Goal: Transaction & Acquisition: Purchase product/service

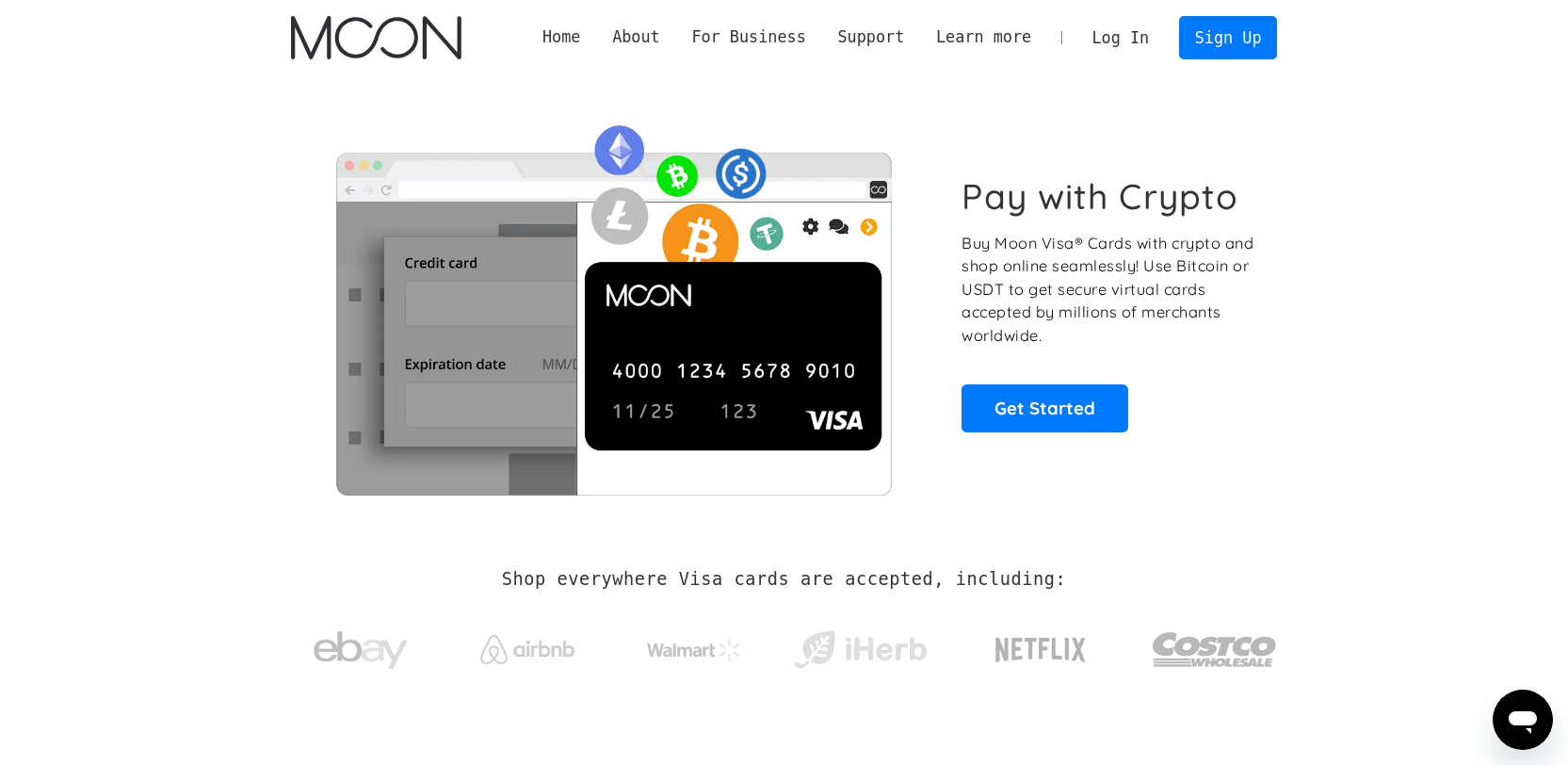
click at [1117, 38] on link "Log In" at bounding box center [1120, 38] width 88 height 42
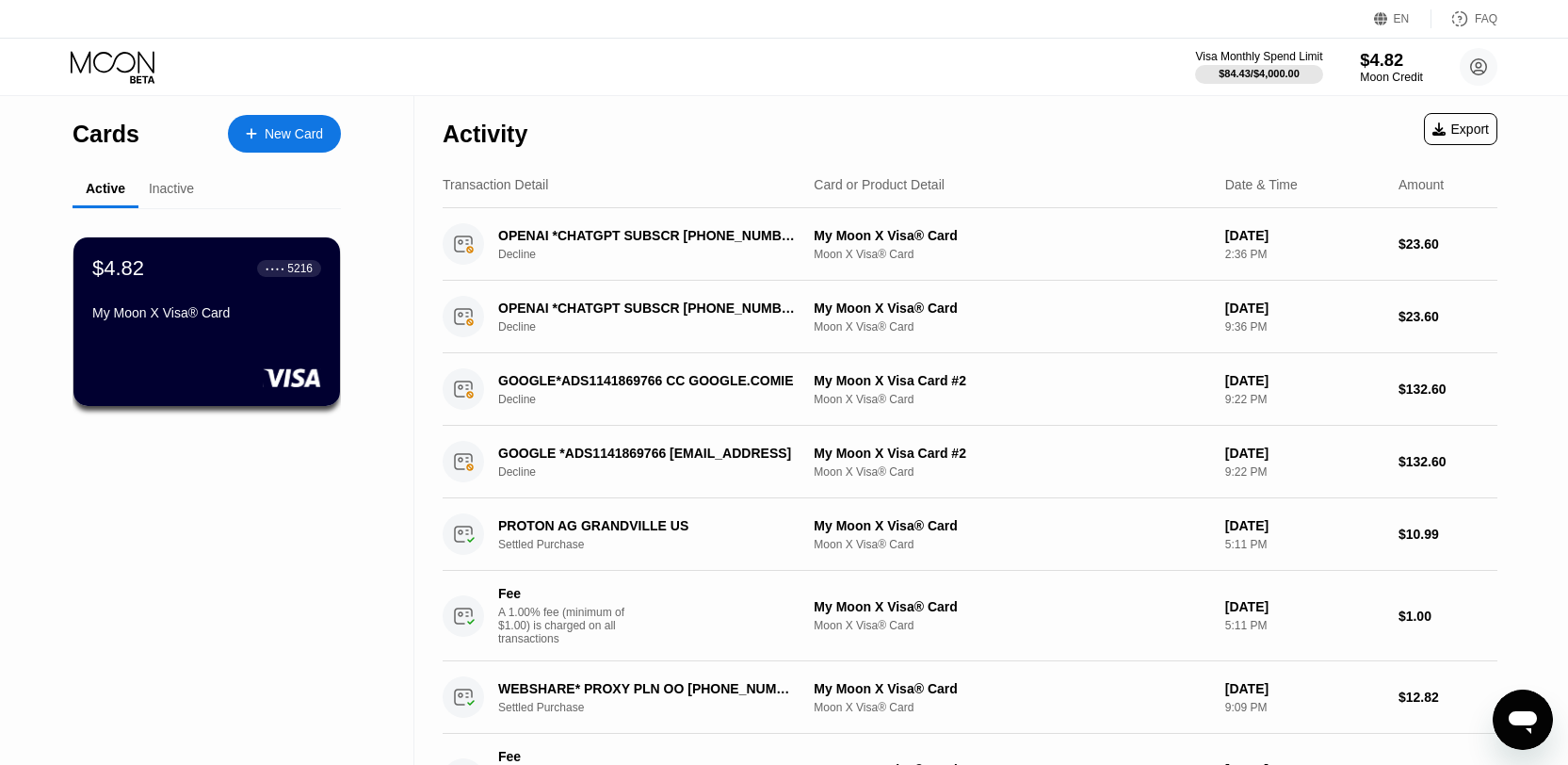
click at [1395, 56] on div "$4.82" at bounding box center [1392, 60] width 64 height 20
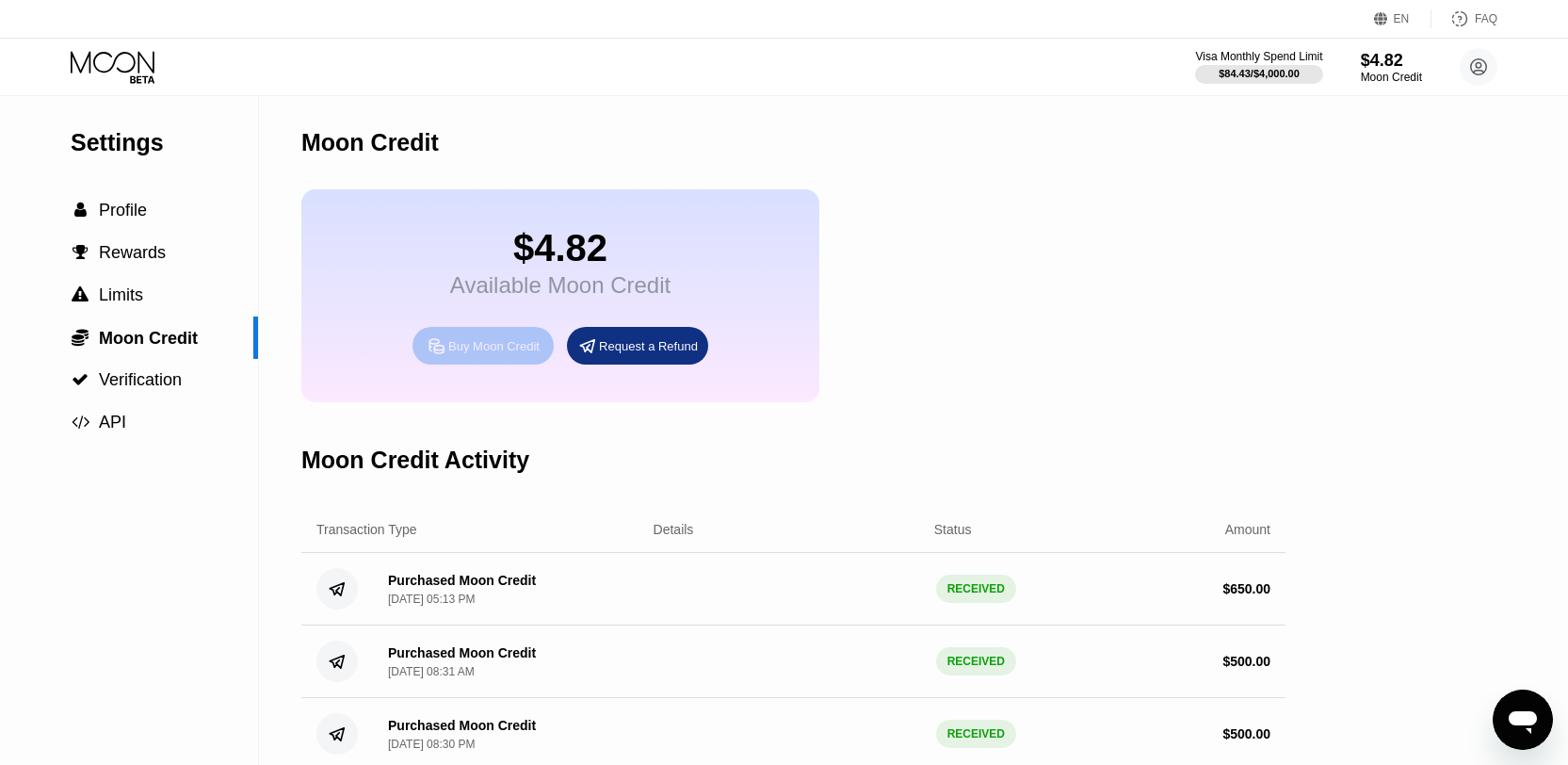
click at [473, 343] on div "Buy Moon Credit" at bounding box center [494, 346] width 91 height 16
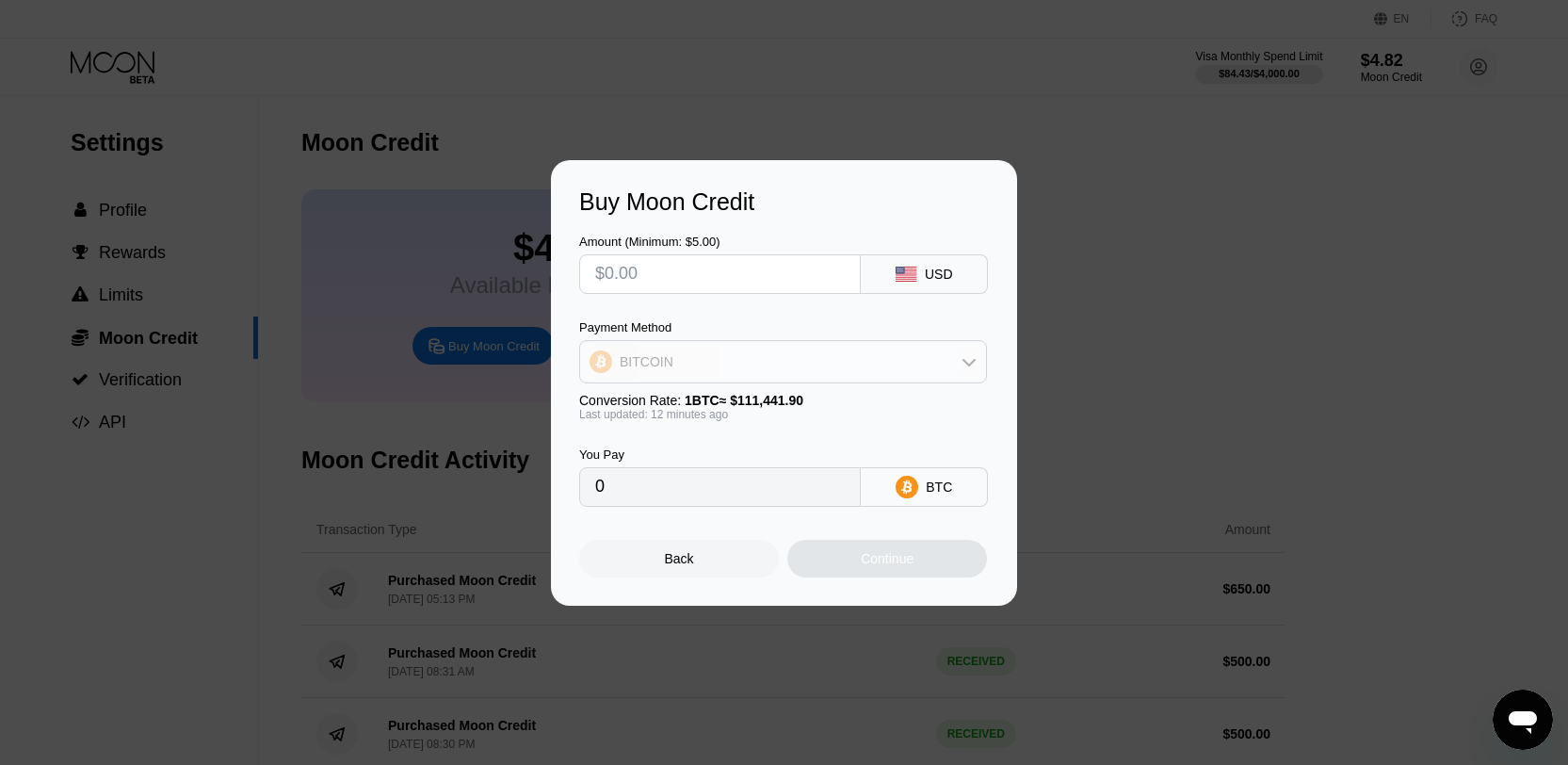
click at [648, 357] on div "BITCOIN" at bounding box center [647, 361] width 54 height 15
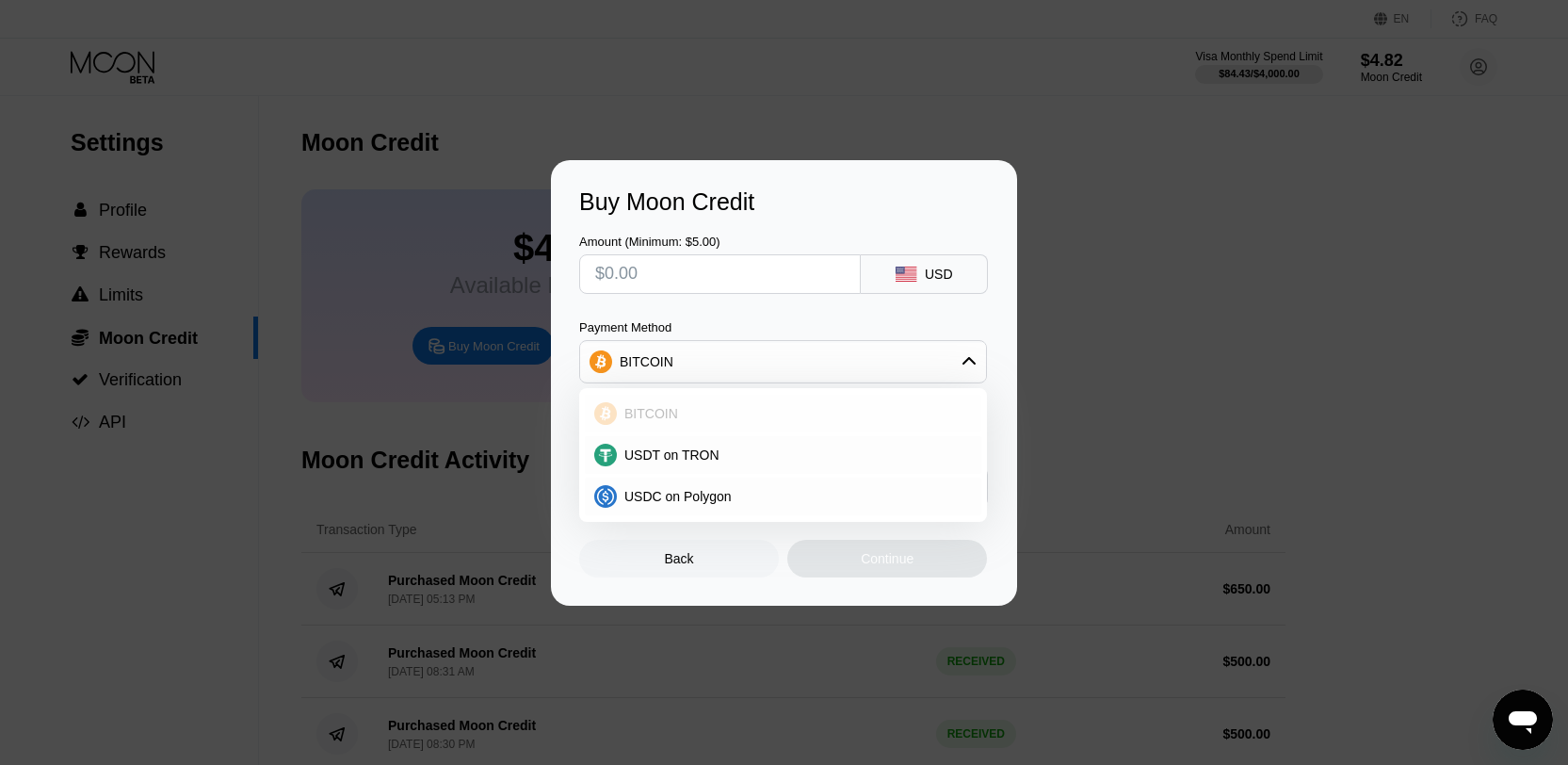
scroll to position [11, 0]
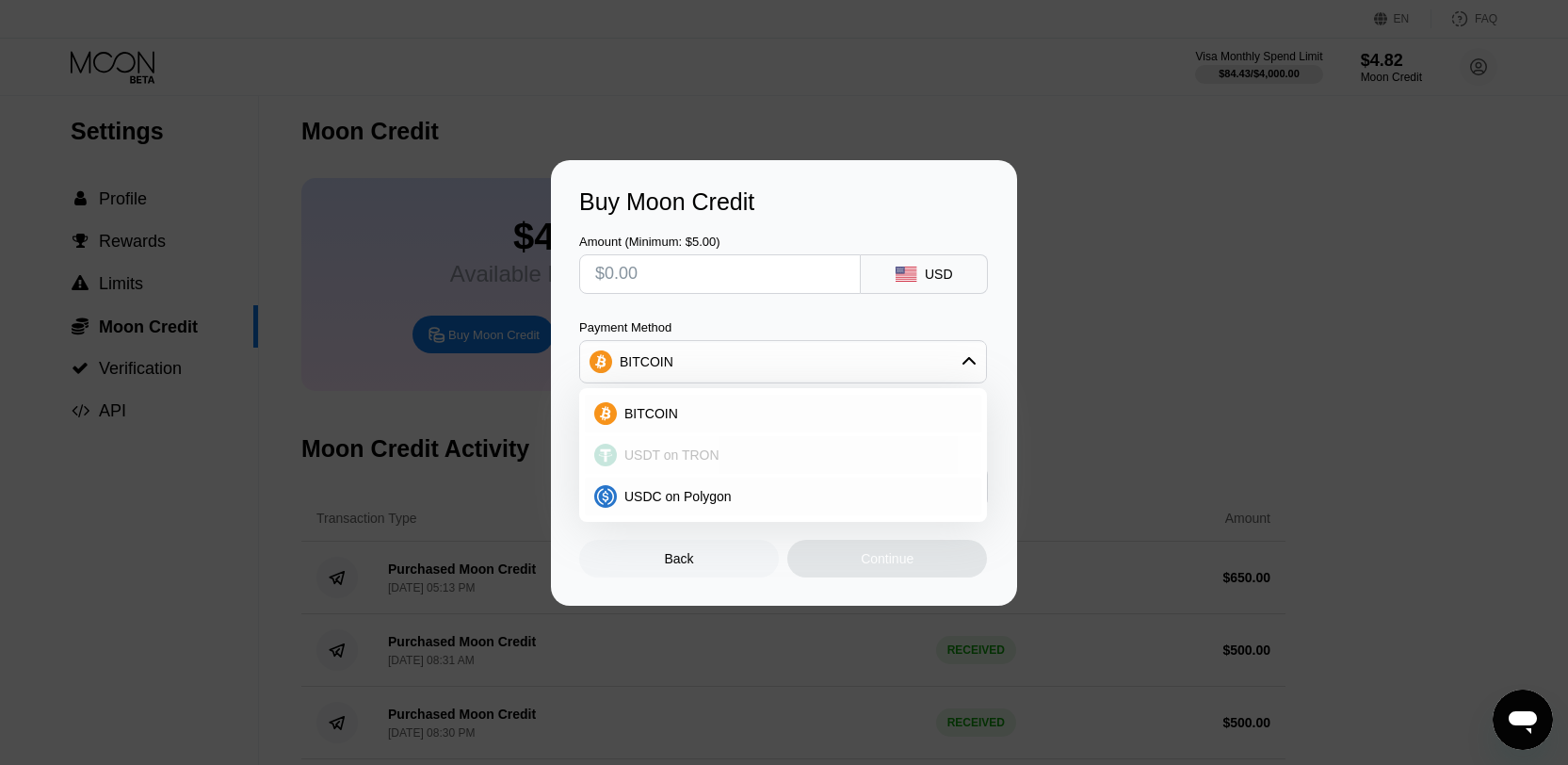
click at [657, 457] on span "USDT on TRON" at bounding box center [672, 454] width 95 height 15
type input "0.00"
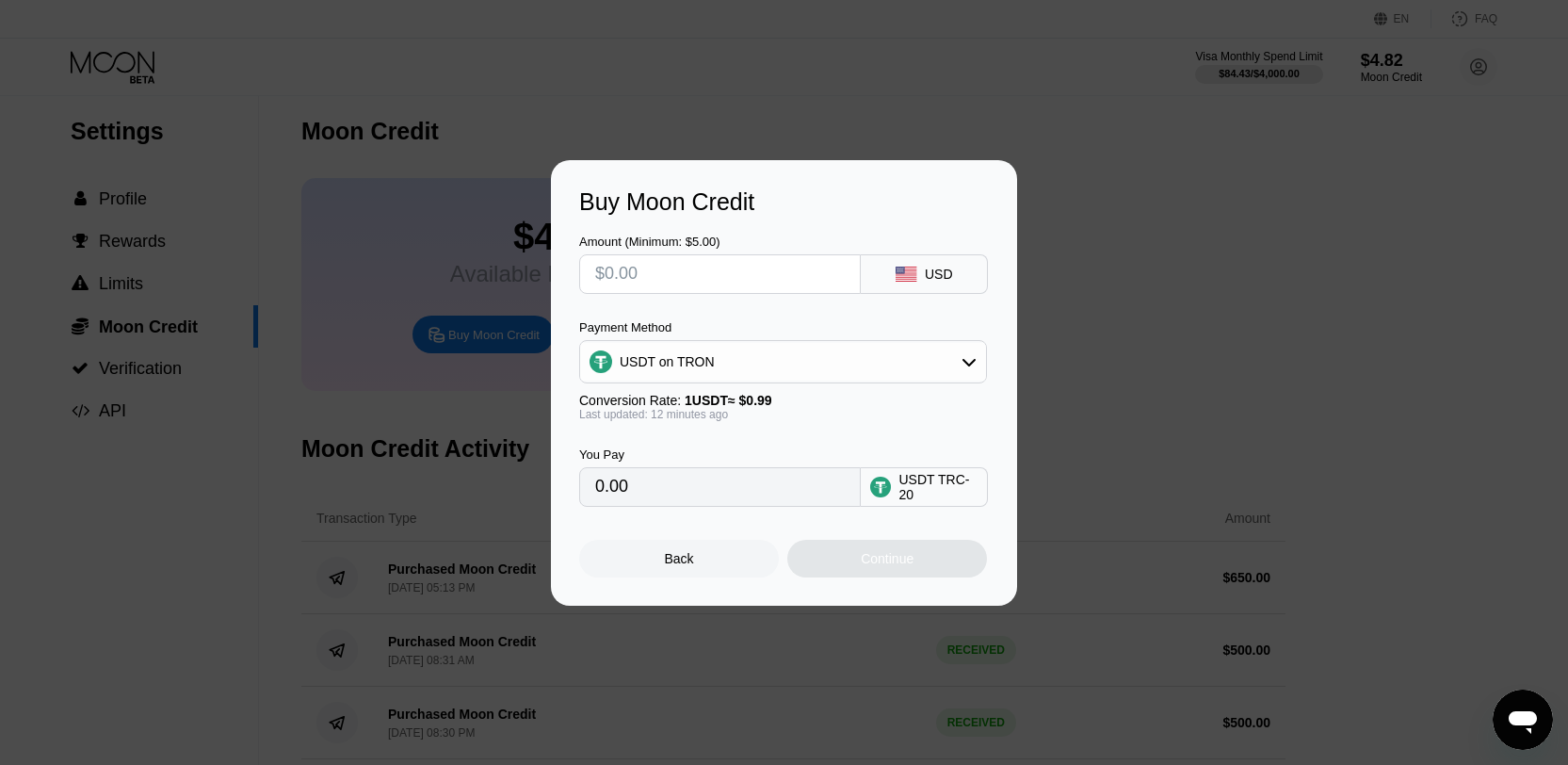
click at [618, 275] on input "text" at bounding box center [720, 274] width 250 height 38
type input "$1"
type input "1.01"
type input "$10"
type input "10.10"
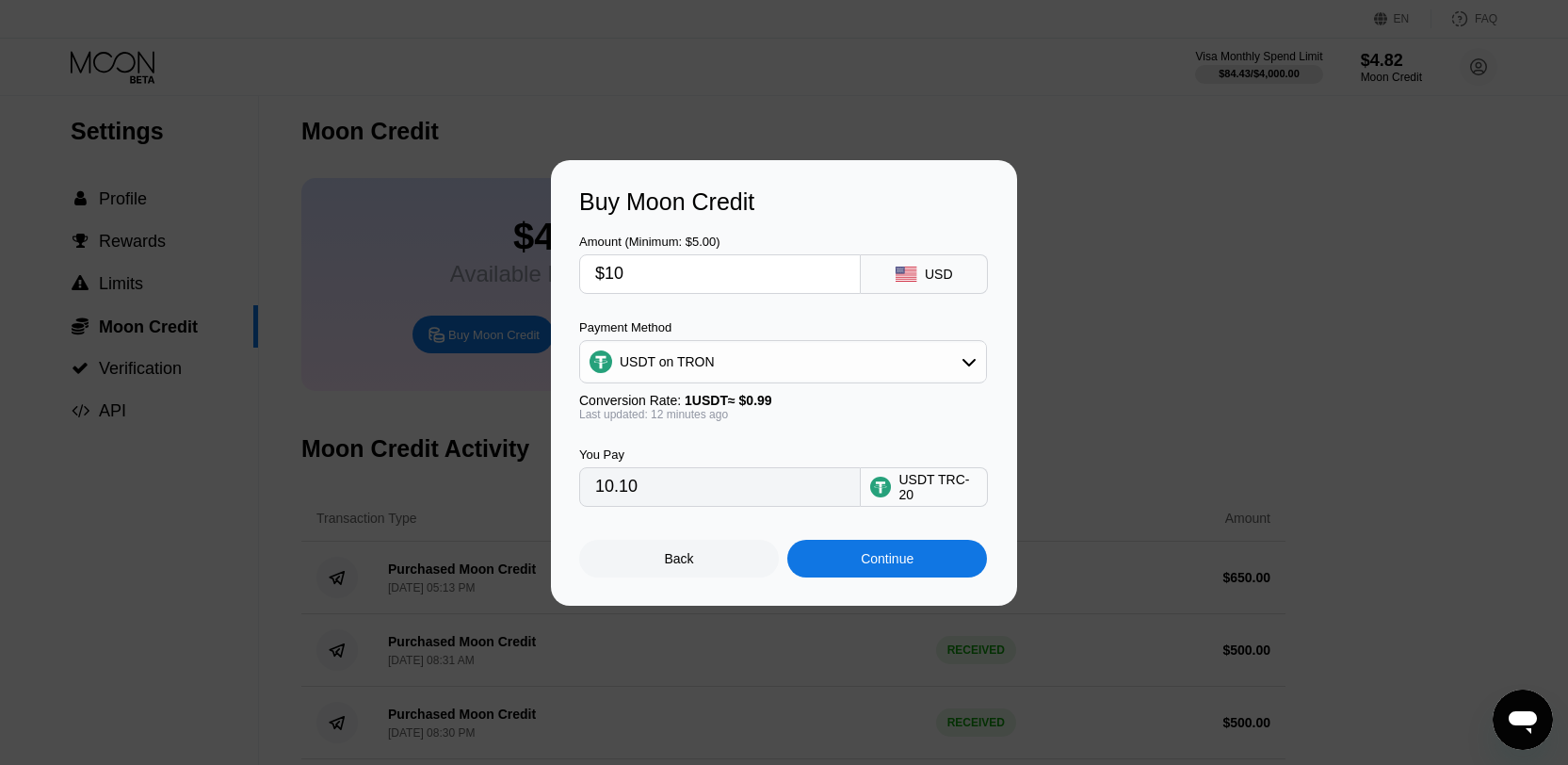
type input "$100"
type input "101.01"
type input "$100"
click at [568, 312] on div "Buy Moon Credit Amount (Minimum: $5.00) $100 USD Payment Method USDT on TRON Co…" at bounding box center [784, 382] width 466 height 446
click at [846, 548] on div "Continue" at bounding box center [887, 559] width 199 height 38
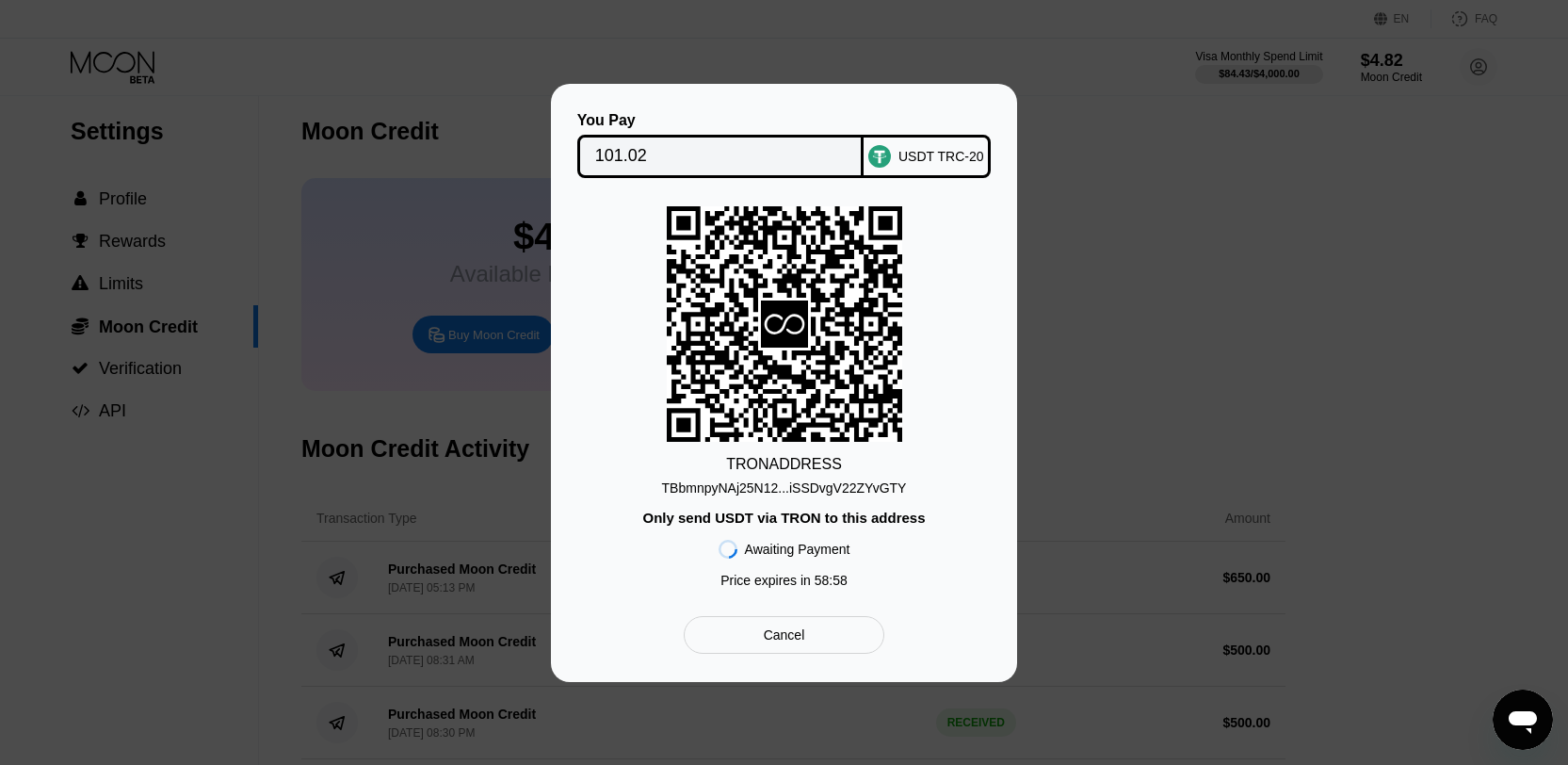
click at [845, 481] on div "TBbmnpyNAj25N12...iSSDvgV22ZYvGTY" at bounding box center [784, 487] width 245 height 15
click at [701, 493] on div "TBbmnpyNAj25N12...iSSDvgV22ZYvGTY" at bounding box center [784, 487] width 245 height 15
click at [626, 152] on input "101.02" at bounding box center [720, 157] width 251 height 38
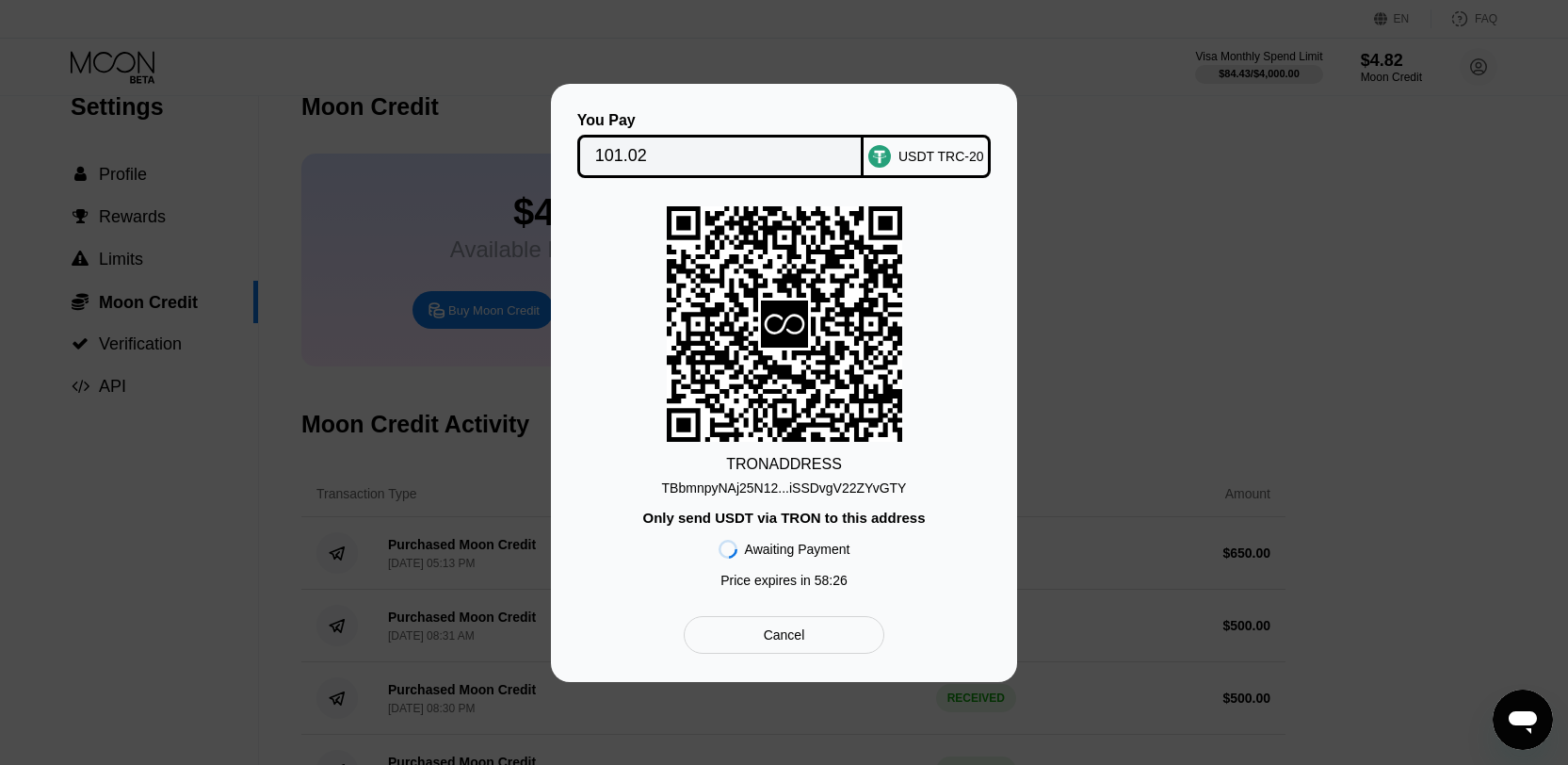
scroll to position [12, 0]
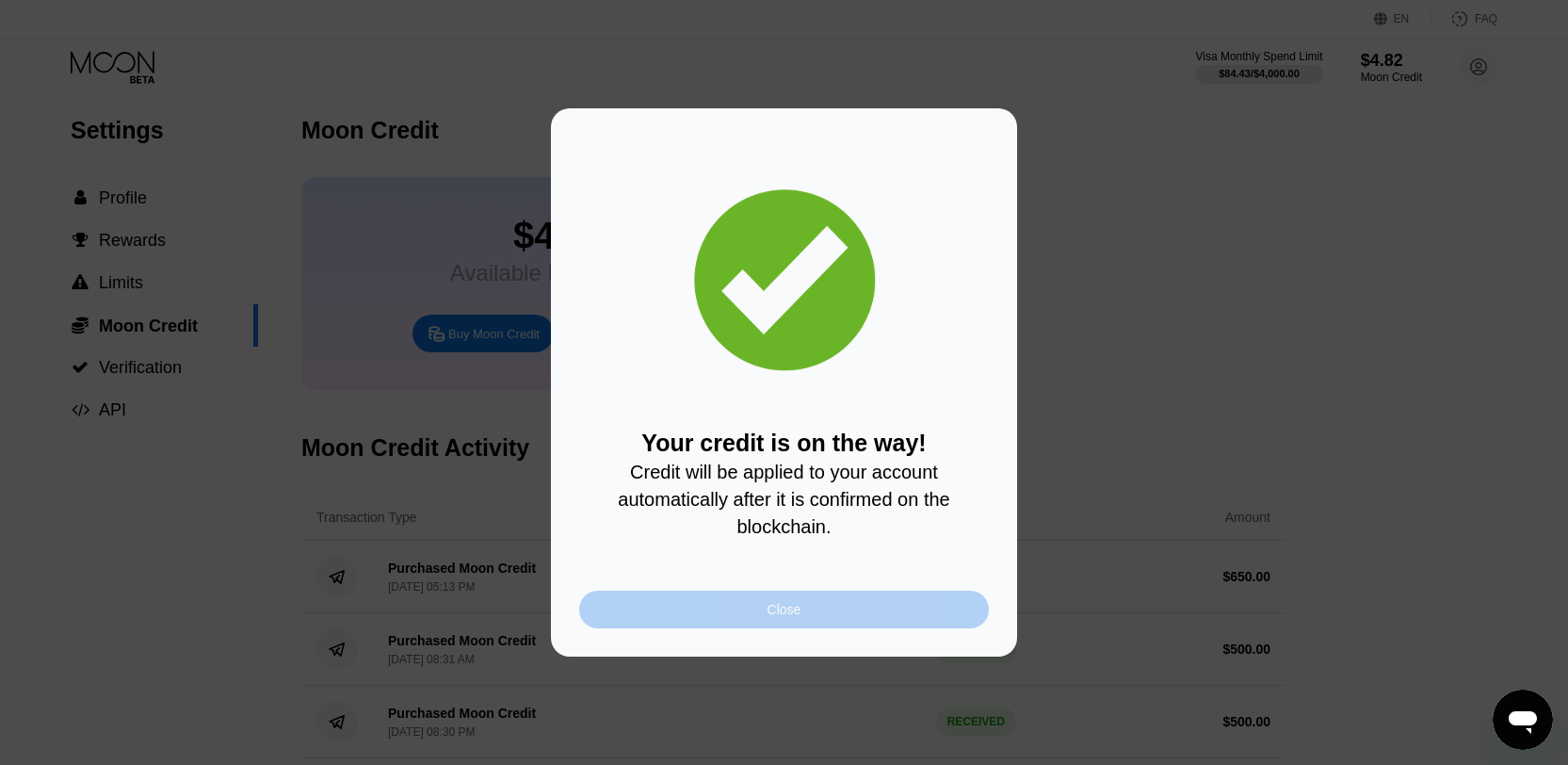
click at [731, 612] on div "Close" at bounding box center [784, 609] width 410 height 38
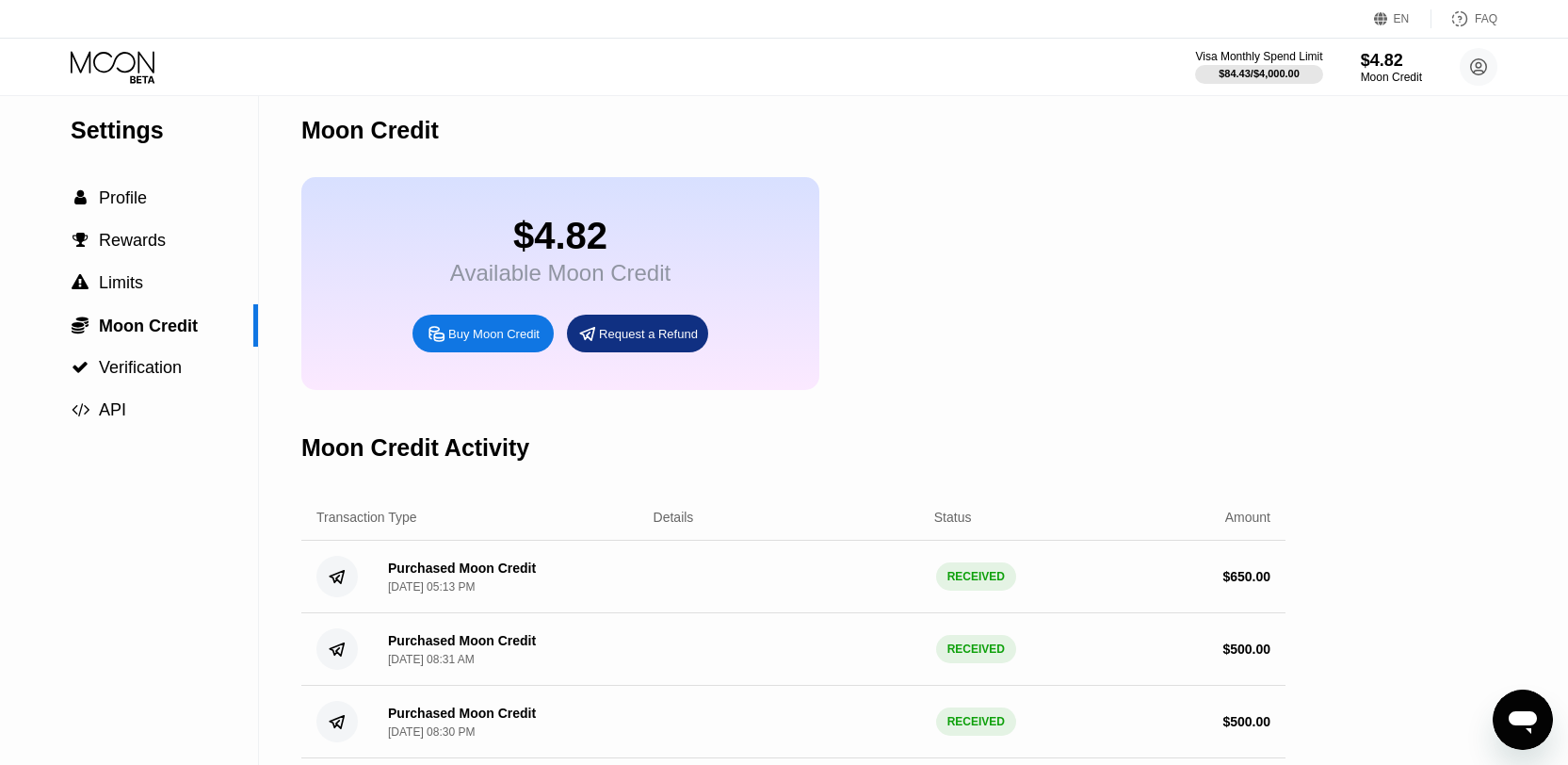
scroll to position [0, 0]
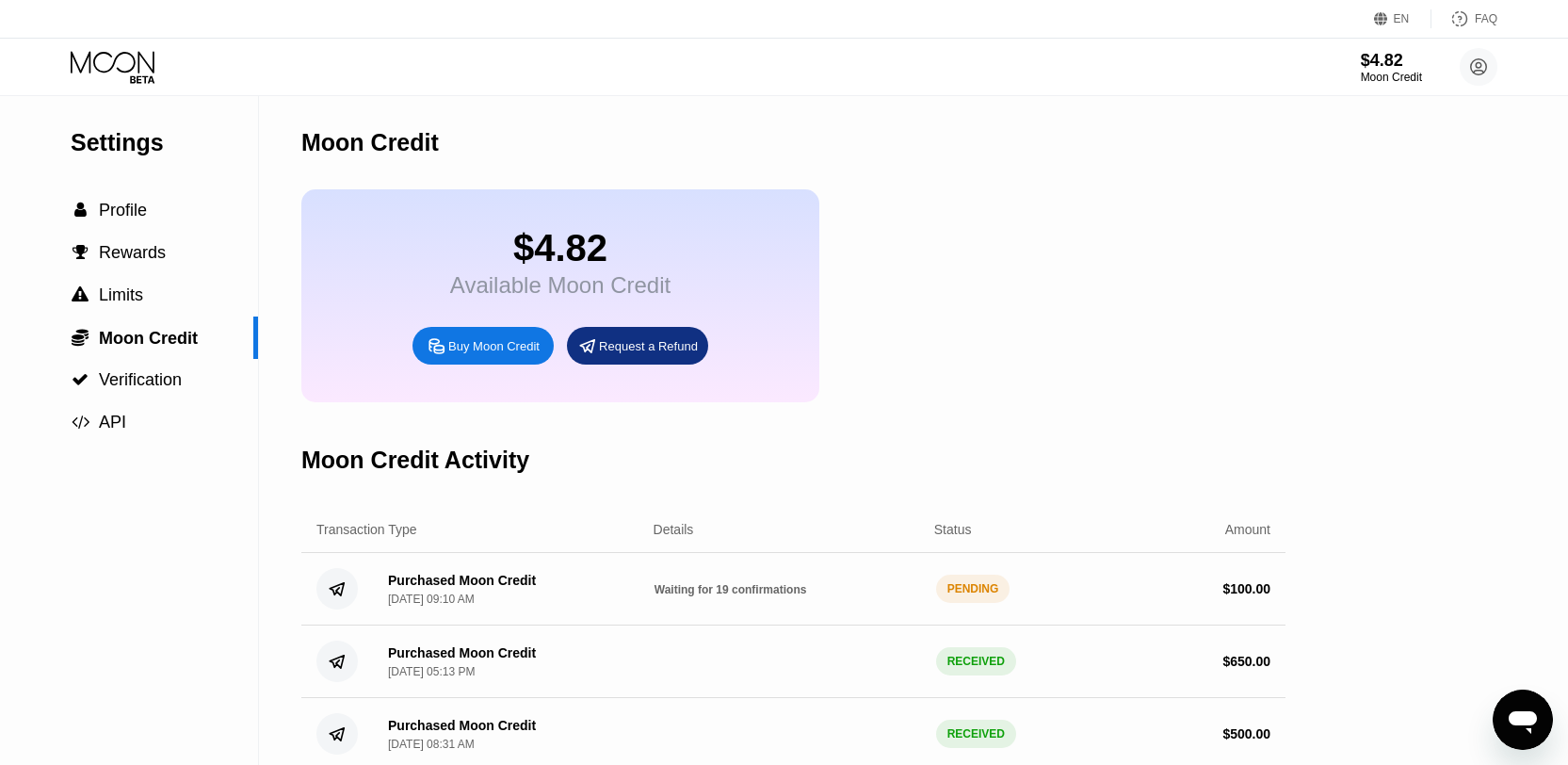
click at [95, 63] on icon at bounding box center [114, 66] width 87 height 33
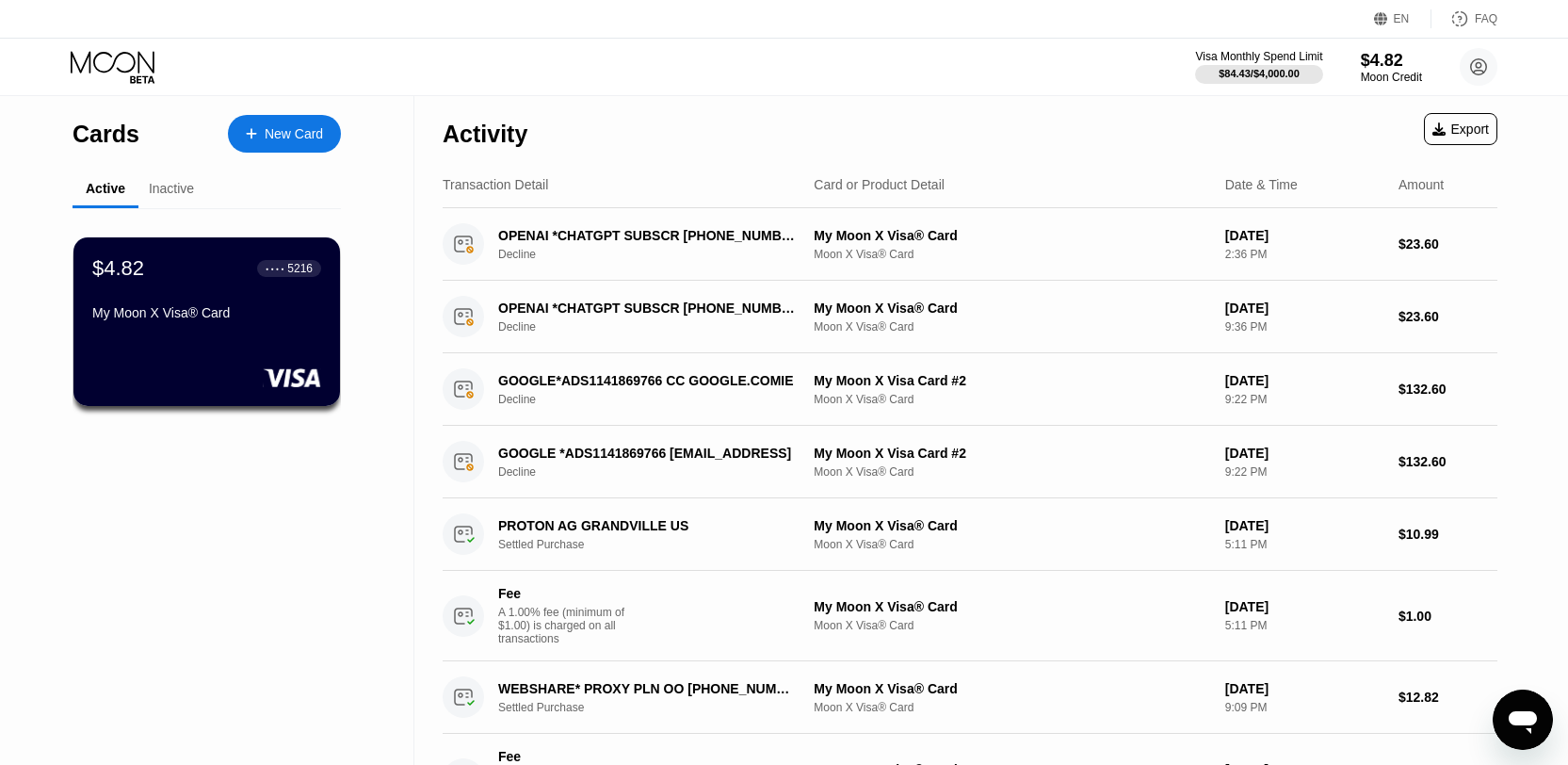
click at [159, 187] on div "Inactive" at bounding box center [172, 188] width 46 height 15
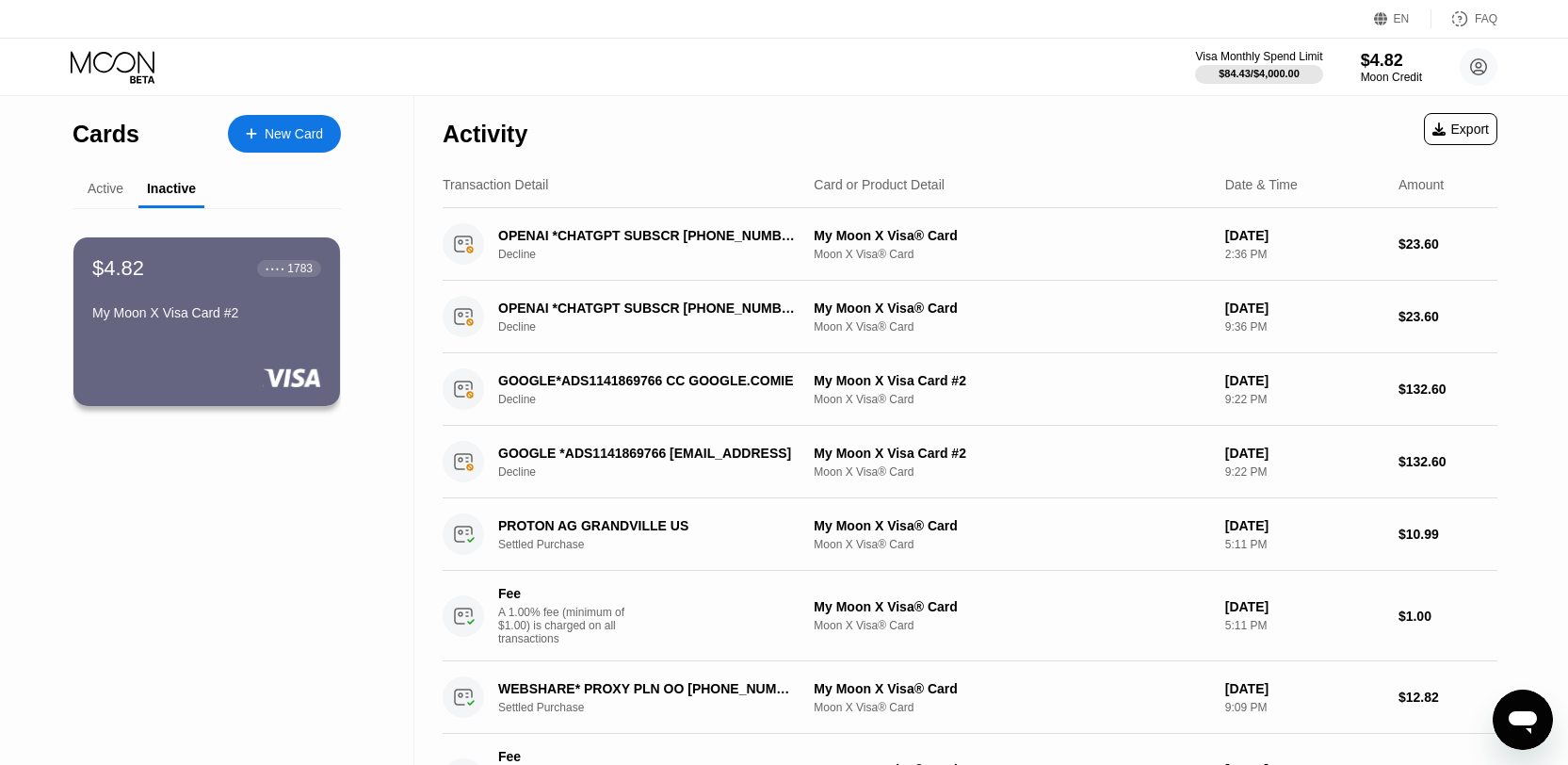
click at [115, 192] on div "Active" at bounding box center [105, 188] width 36 height 15
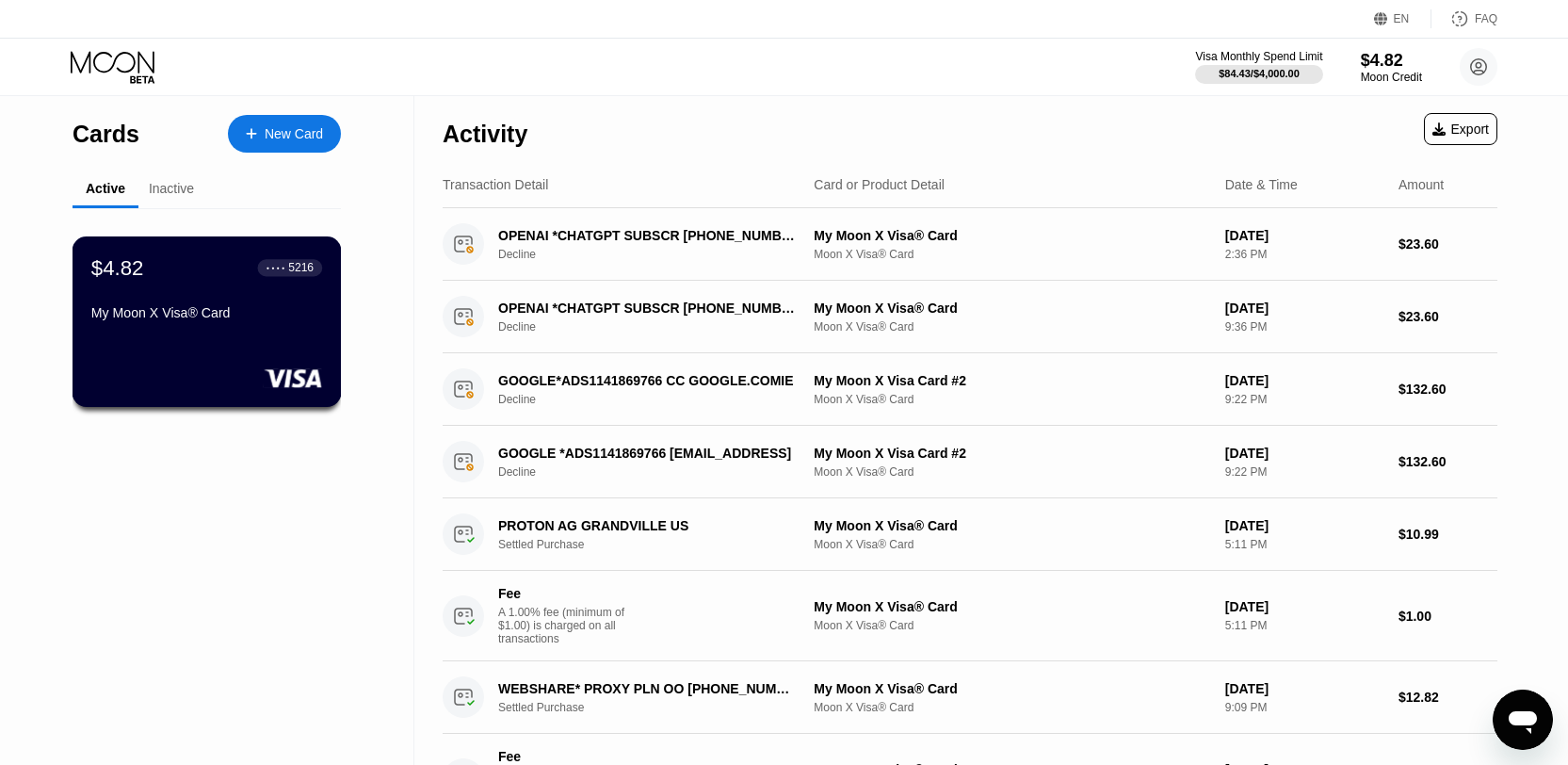
click at [222, 288] on div "$4.82 ● ● ● ● 5216 My Moon X Visa® Card" at bounding box center [206, 291] width 231 height 72
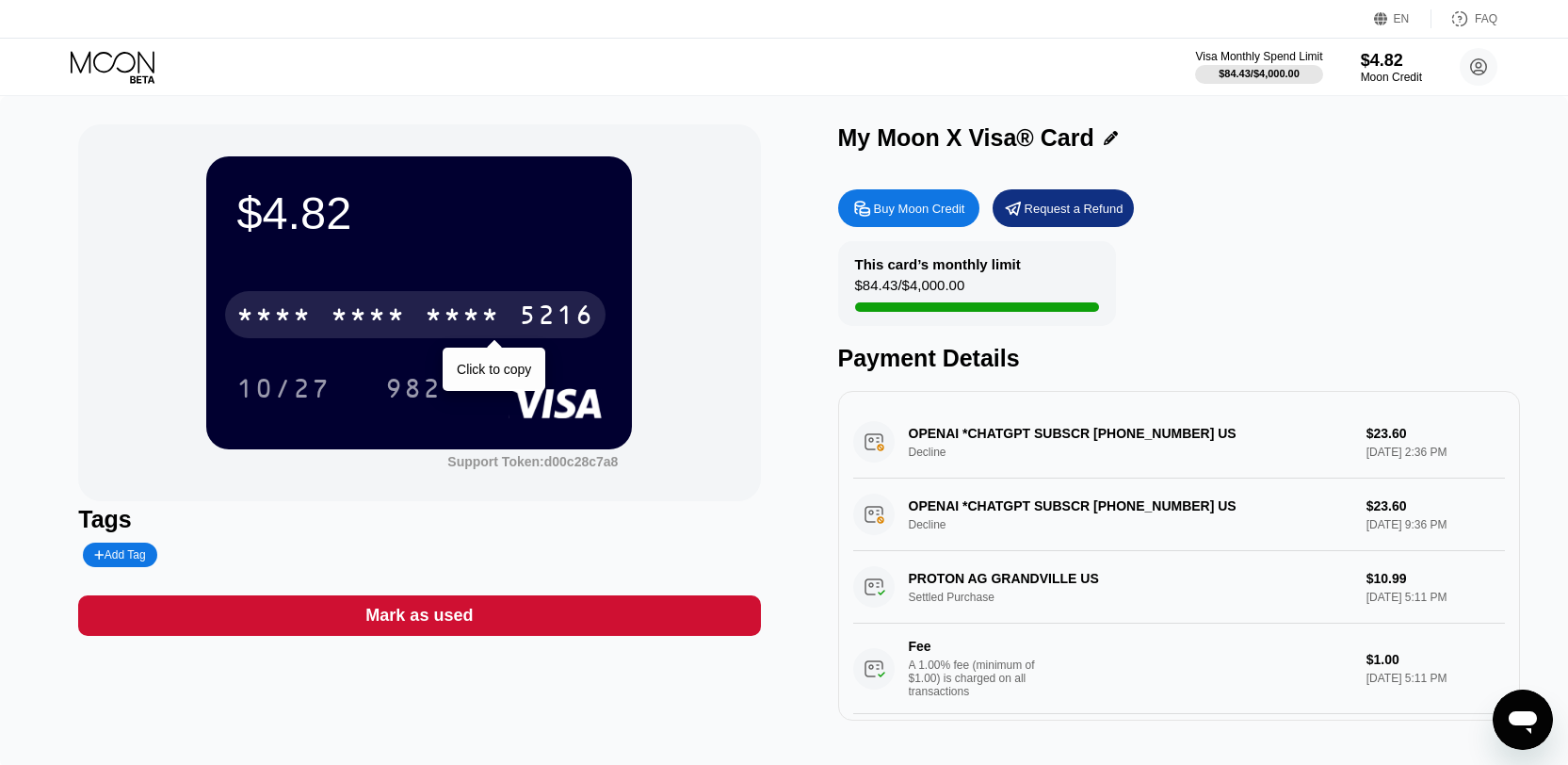
click at [412, 318] on div "* * * * * * * * * * * * 5216" at bounding box center [415, 314] width 380 height 47
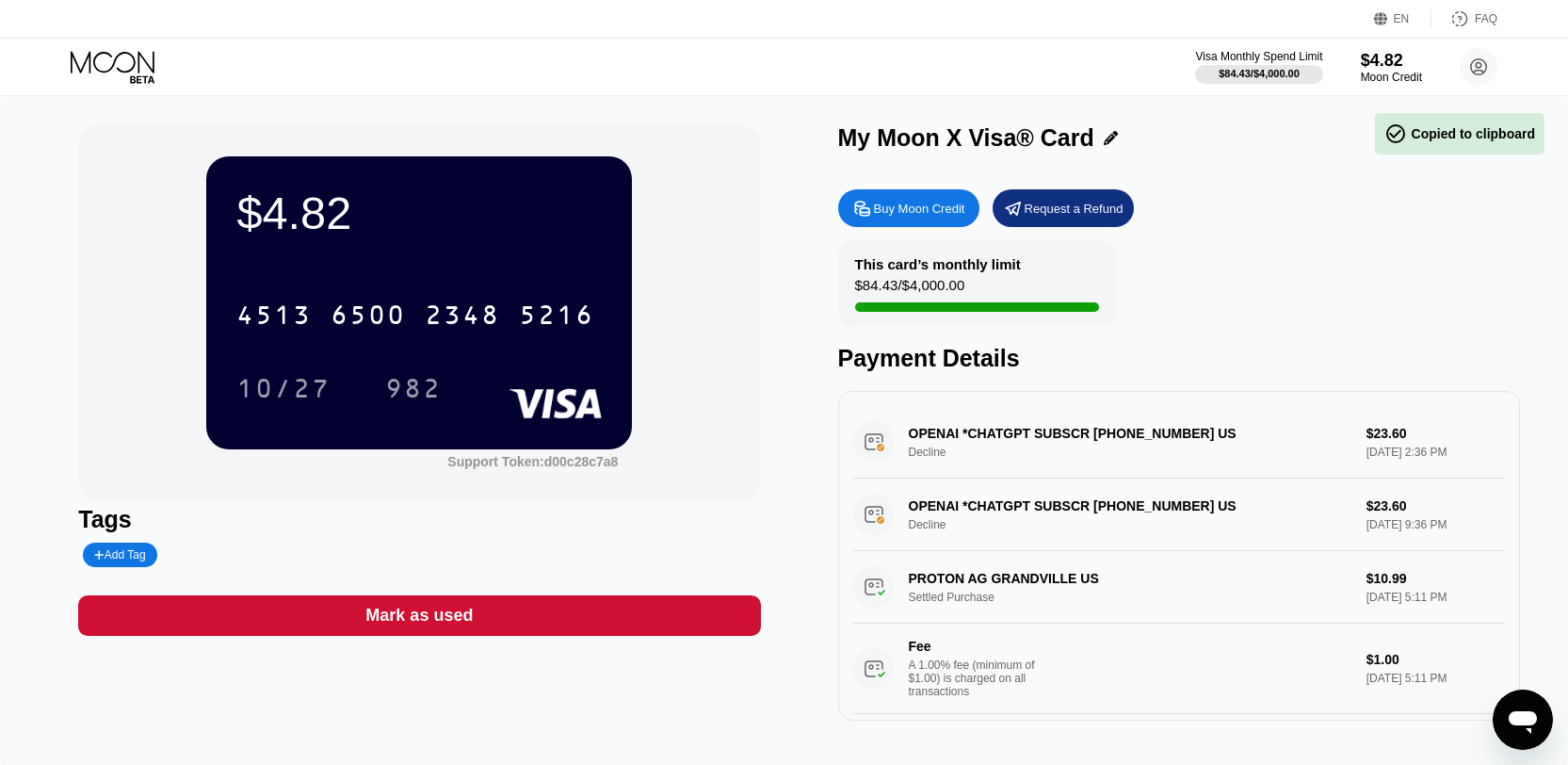
drag, startPoint x: 846, startPoint y: 290, endPoint x: 1057, endPoint y: 269, distance: 212.0
click at [1056, 269] on div "This card’s monthly limit $84.43 / $4,000.00" at bounding box center [978, 283] width 278 height 84
click at [1096, 271] on div "This card’s monthly limit $84.43 / $4,000.00" at bounding box center [978, 283] width 278 height 84
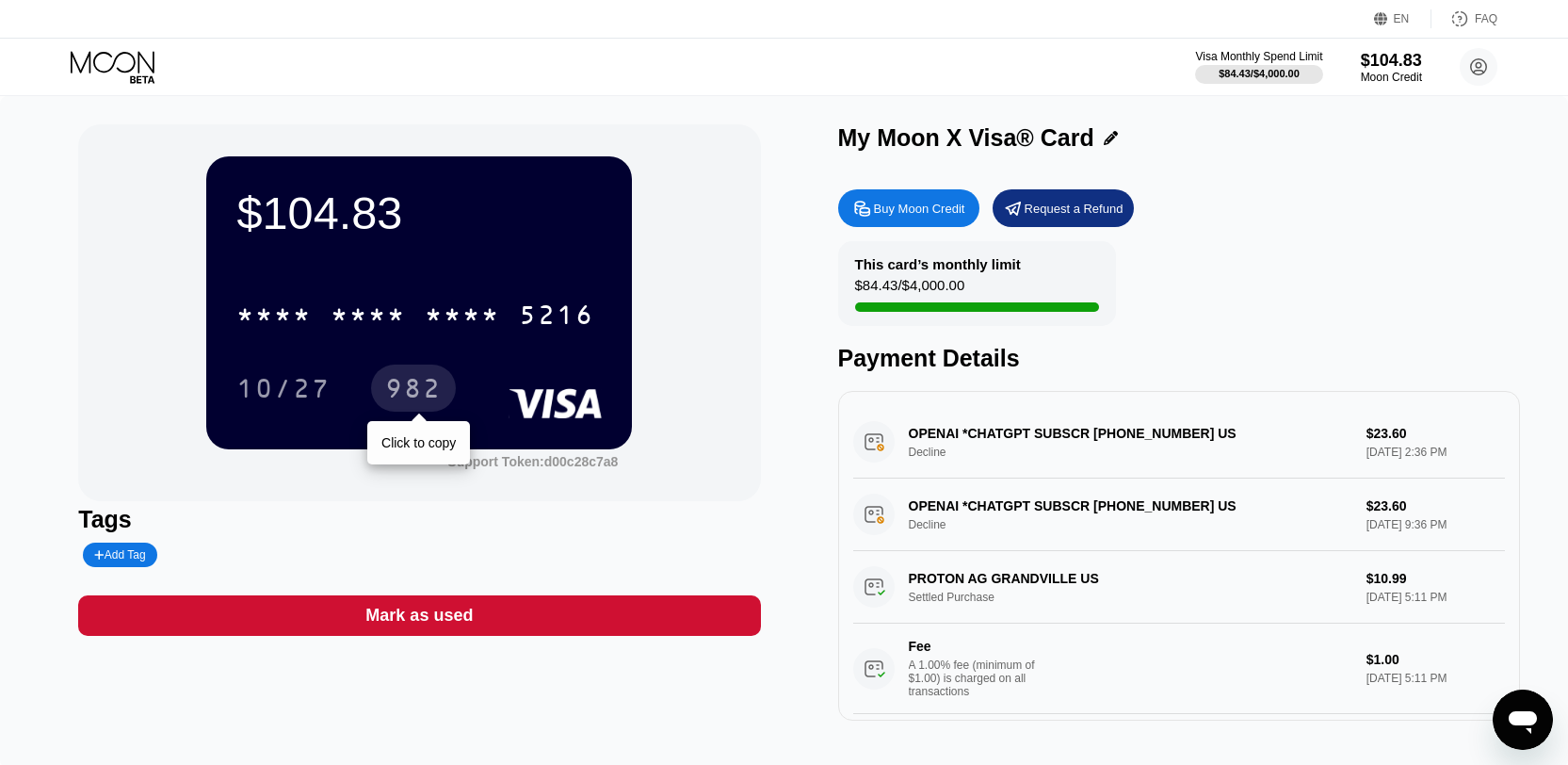
click at [412, 377] on div "982" at bounding box center [413, 391] width 57 height 30
click at [984, 458] on div "OPENAI *CHATGPT SUBSCR +14158799686 US Decline $23.60 Sep 21, 2025 2:36 PM" at bounding box center [1179, 442] width 652 height 72
